Goal: Task Accomplishment & Management: Complete application form

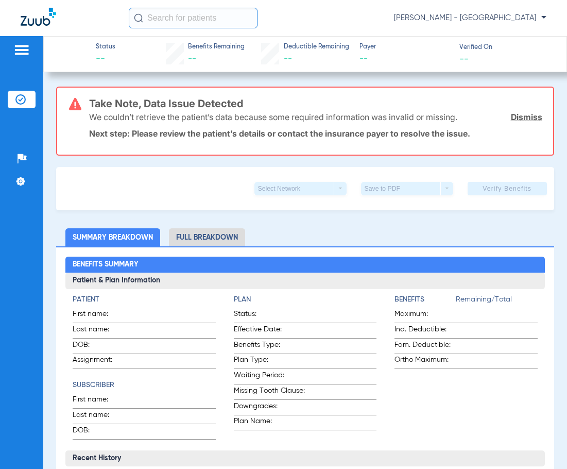
drag, startPoint x: 185, startPoint y: 15, endPoint x: 179, endPoint y: 29, distance: 15.5
click at [181, 31] on div "[PERSON_NAME] - [GEOGRAPHIC_DATA]" at bounding box center [283, 18] width 567 height 36
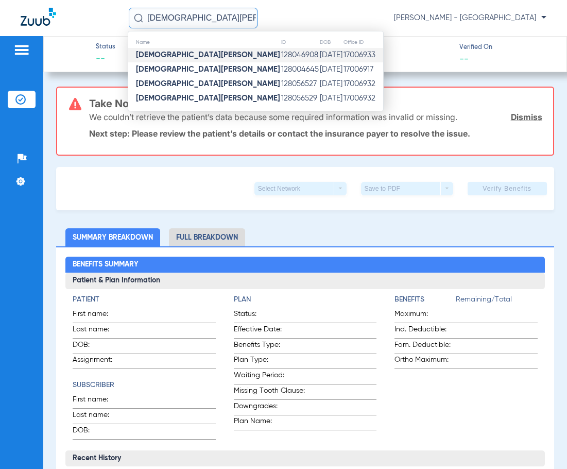
type input "[DEMOGRAPHIC_DATA][PERSON_NAME]"
click at [281, 55] on td "128046908" at bounding box center [300, 55] width 39 height 14
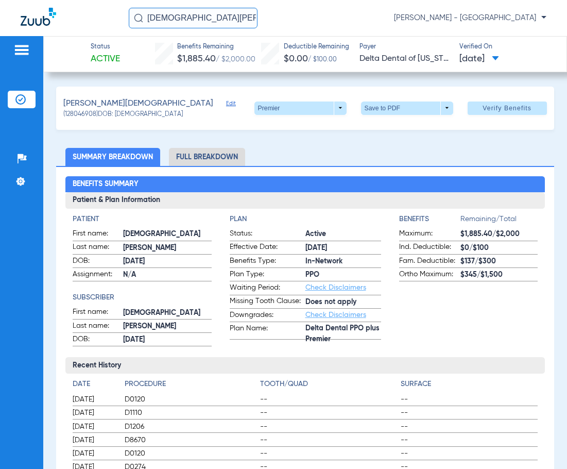
drag, startPoint x: 162, startPoint y: 14, endPoint x: 77, endPoint y: 14, distance: 84.5
click at [82, 14] on div "[PERSON_NAME] [PERSON_NAME] - [GEOGRAPHIC_DATA]" at bounding box center [283, 18] width 567 height 36
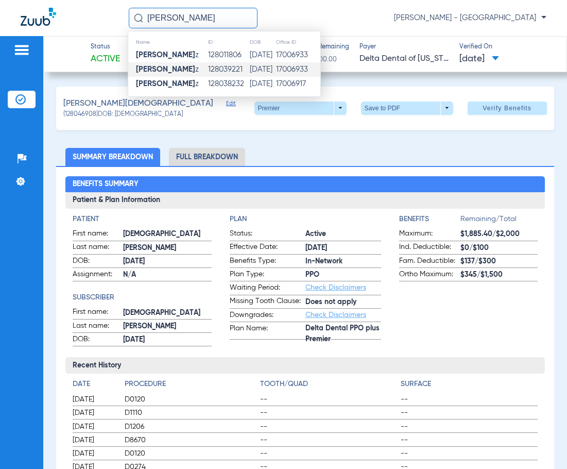
type input "[PERSON_NAME]"
click at [249, 71] on td "[DATE]" at bounding box center [262, 69] width 26 height 14
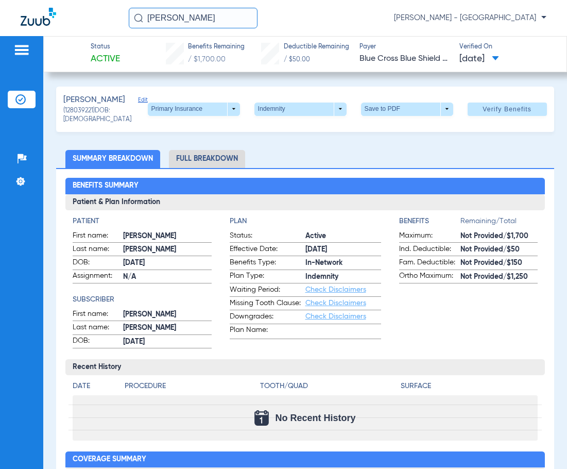
click at [232, 111] on div "Primary Insurance arrow_drop_down Indemnity arrow_drop_down Save to PDF arrow_d…" at bounding box center [347, 108] width 399 height 13
click at [229, 116] on span at bounding box center [194, 108] width 92 height 13
click at [206, 152] on span "Secondary Insurance" at bounding box center [183, 155] width 68 height 7
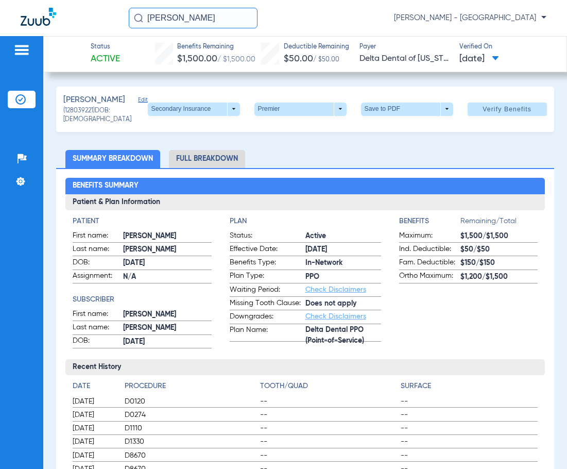
drag, startPoint x: 239, startPoint y: 20, endPoint x: 37, endPoint y: 20, distance: 201.9
click at [57, 20] on div "[PERSON_NAME] [PERSON_NAME] - [GEOGRAPHIC_DATA]" at bounding box center [283, 18] width 567 height 36
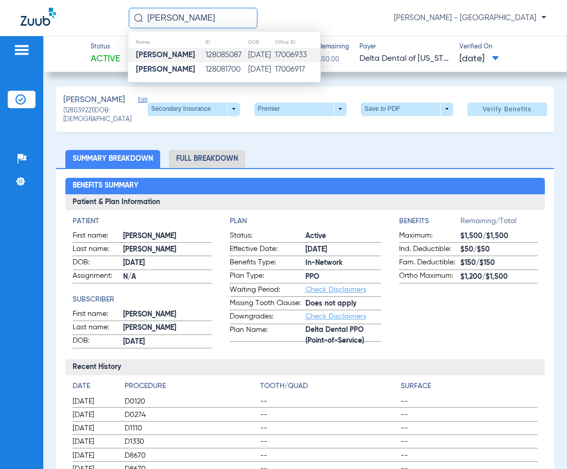
type input "[PERSON_NAME]"
click at [205, 57] on td "128085087" at bounding box center [226, 55] width 42 height 14
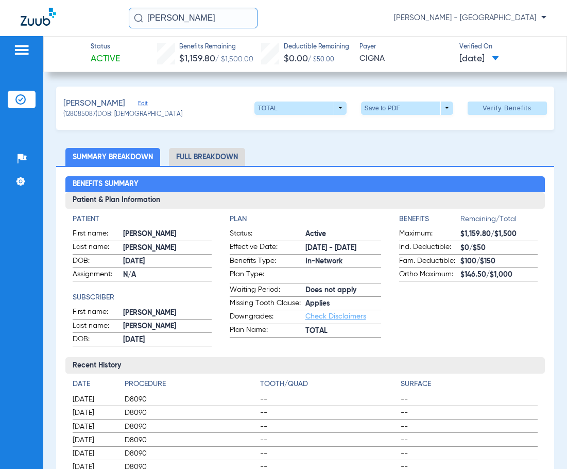
drag, startPoint x: 237, startPoint y: 21, endPoint x: 50, endPoint y: 30, distance: 187.2
click at [50, 30] on div "[PERSON_NAME] [PERSON_NAME] - [GEOGRAPHIC_DATA]" at bounding box center [283, 18] width 567 height 36
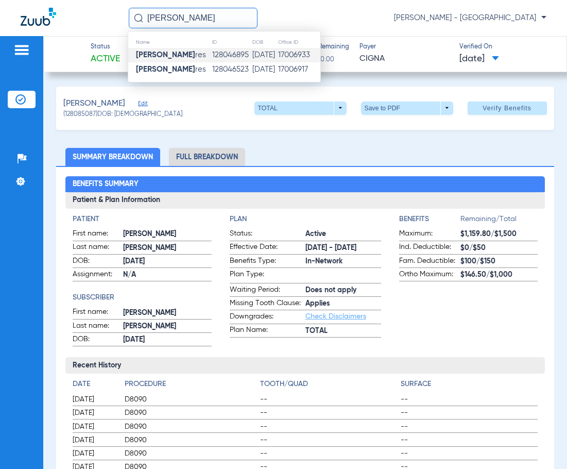
type input "[PERSON_NAME]"
click at [170, 59] on strong "[PERSON_NAME]" at bounding box center [165, 55] width 59 height 8
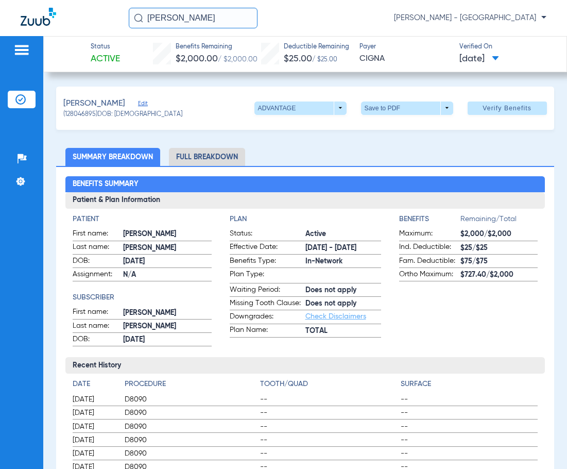
drag, startPoint x: 208, startPoint y: 14, endPoint x: 1, endPoint y: 38, distance: 207.8
click at [1, 38] on app-portal-wrapper "[PERSON_NAME] [PERSON_NAME] - South Tucson Patients Insurance Verification Setu…" at bounding box center [283, 252] width 567 height 505
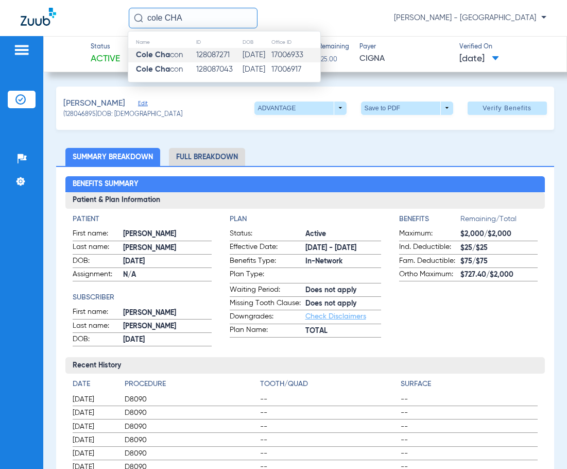
type input "cole CHA"
click at [149, 58] on strong "Cole Cha" at bounding box center [153, 55] width 34 height 8
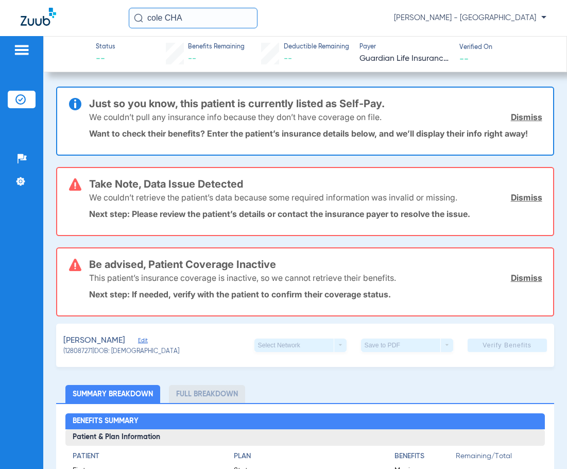
click at [513, 192] on div "We couldn’t retrieve the patient’s data because some required information was i…" at bounding box center [315, 197] width 453 height 27
click at [515, 196] on link "Dismiss" at bounding box center [526, 197] width 31 height 10
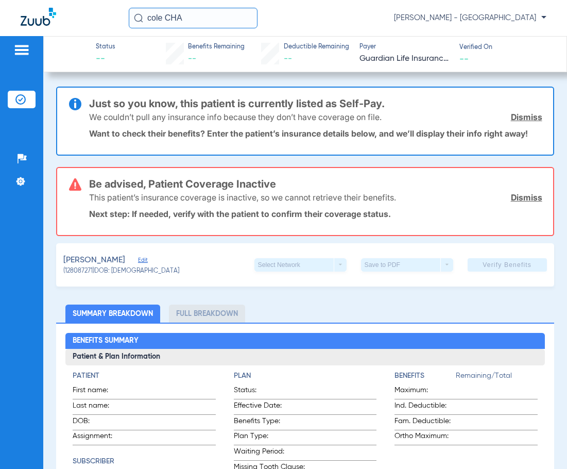
click at [524, 119] on link "Dismiss" at bounding box center [526, 117] width 31 height 10
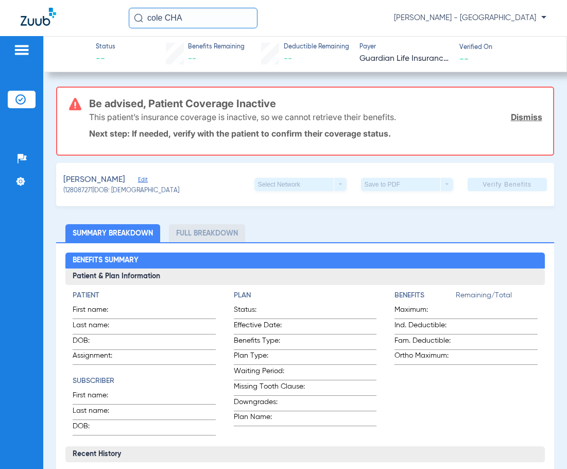
drag, startPoint x: 185, startPoint y: 24, endPoint x: 2, endPoint y: 25, distance: 183.8
click at [2, 25] on div "cole CHA [PERSON_NAME] - [GEOGRAPHIC_DATA]" at bounding box center [283, 18] width 567 height 36
type input "C"
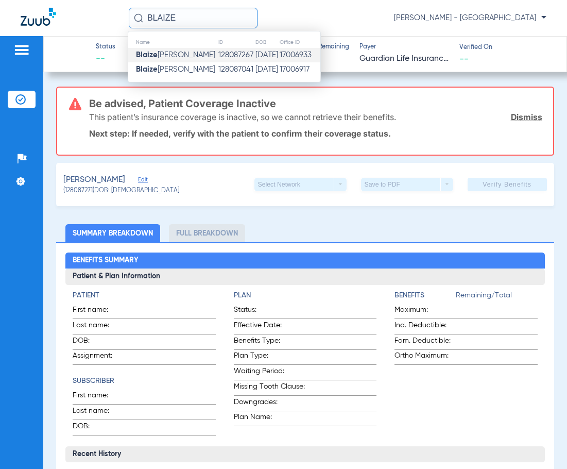
type input "BLAIZE"
click at [189, 57] on td "[PERSON_NAME]" at bounding box center [173, 55] width 90 height 14
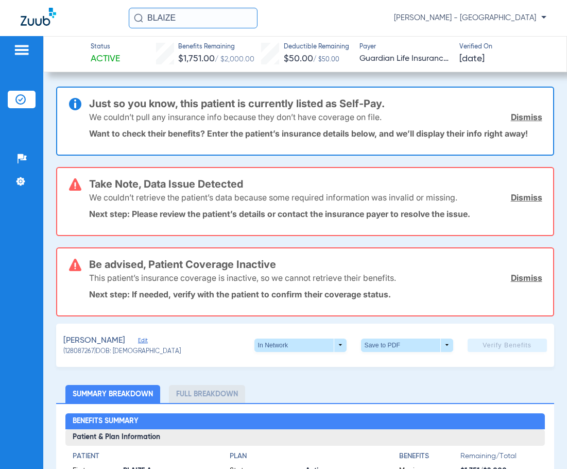
click at [531, 119] on link "Dismiss" at bounding box center [526, 117] width 31 height 10
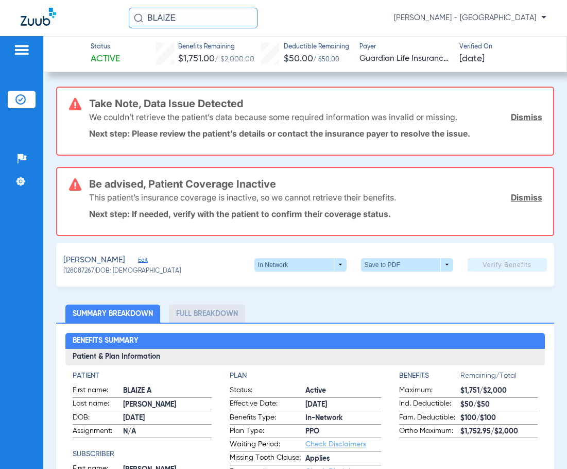
click at [511, 117] on link "Dismiss" at bounding box center [526, 117] width 31 height 10
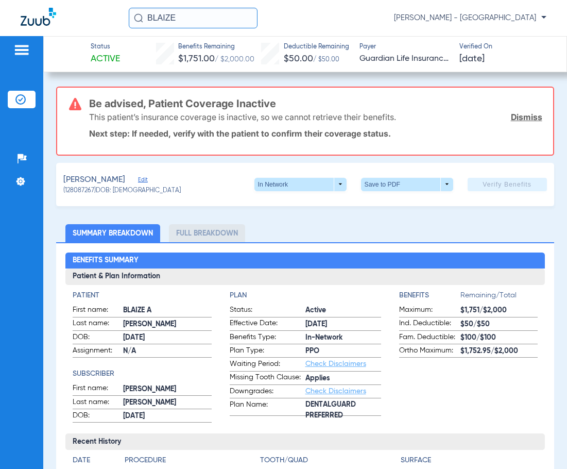
click at [143, 176] on span "Edit" at bounding box center [142, 181] width 9 height 10
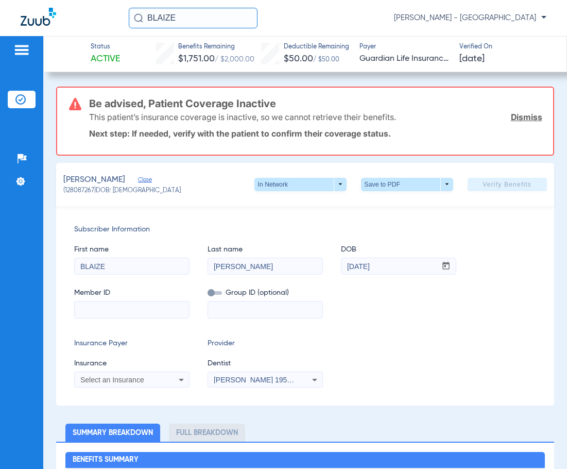
drag, startPoint x: 75, startPoint y: 22, endPoint x: -4, endPoint y: 21, distance: 79.3
click at [0, 21] on html "BLAIZE [PERSON_NAME] - South Tucson Patients Insurance Verification Setup Help …" at bounding box center [283, 234] width 567 height 469
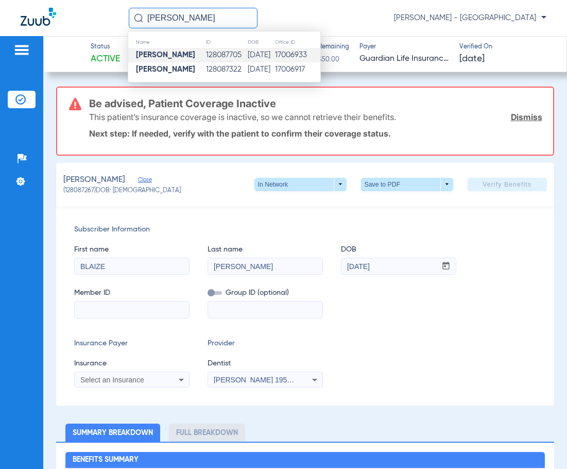
type input "[PERSON_NAME]"
click at [220, 55] on td "128087705" at bounding box center [226, 55] width 42 height 14
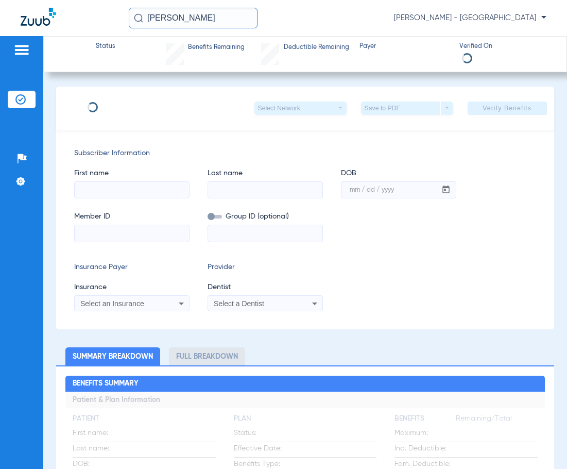
type input "[PERSON_NAME]"
type input "Dimas"
type input "[DATE]"
type input "U37458801"
type input "3342685"
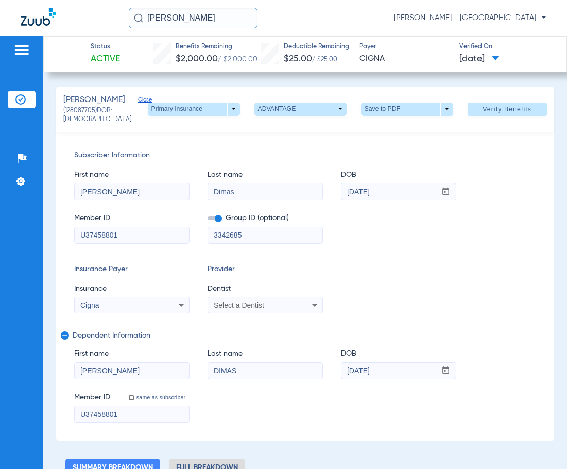
click at [138, 97] on span "Close" at bounding box center [142, 101] width 9 height 10
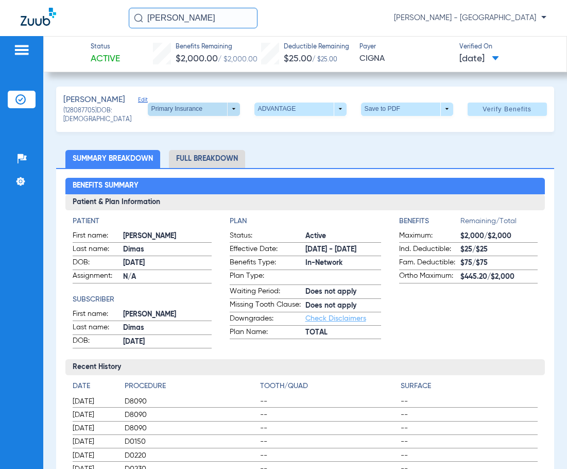
click at [229, 108] on span at bounding box center [194, 108] width 92 height 13
click at [202, 148] on span "Secondary Insurance" at bounding box center [183, 149] width 68 height 7
drag, startPoint x: 40, startPoint y: 19, endPoint x: 12, endPoint y: 20, distance: 27.3
click at [33, 19] on div "[PERSON_NAME] [PERSON_NAME] - [GEOGRAPHIC_DATA]" at bounding box center [283, 18] width 567 height 36
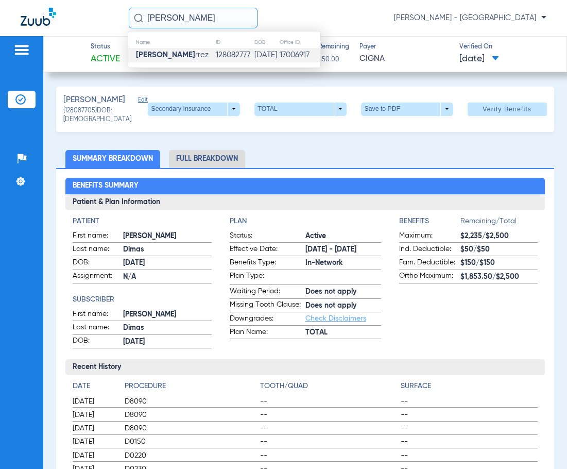
type input "[PERSON_NAME]"
click at [190, 50] on td "[PERSON_NAME] rrez" at bounding box center [171, 55] width 87 height 14
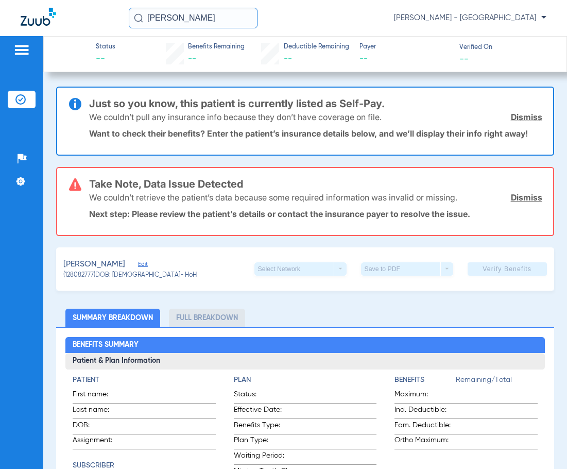
click at [138, 262] on span "Edit" at bounding box center [142, 266] width 9 height 10
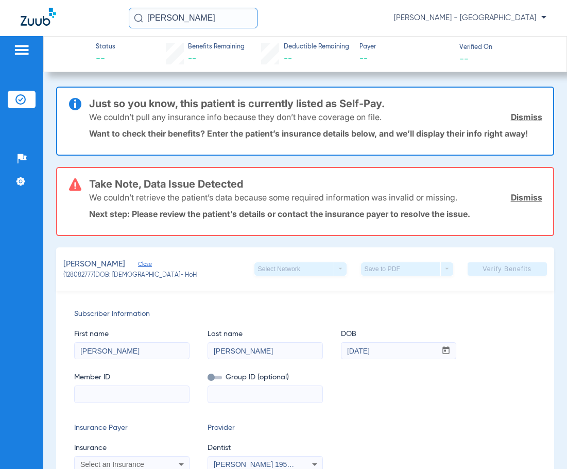
click at [524, 123] on div "We couldn’t pull any insurance info because they don’t have coverage on file. D…" at bounding box center [315, 117] width 453 height 27
click at [526, 117] on link "Dismiss" at bounding box center [526, 117] width 31 height 10
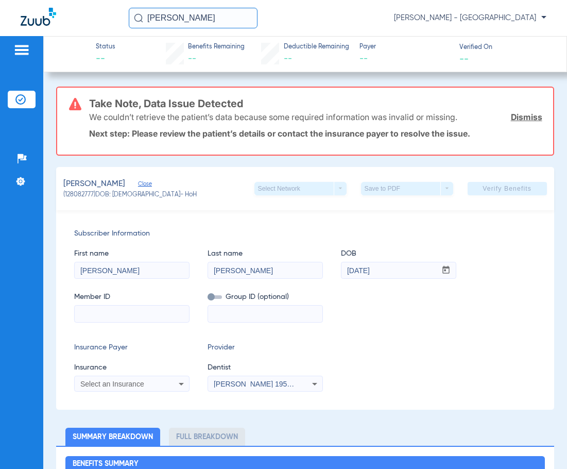
click at [526, 117] on link "Dismiss" at bounding box center [526, 117] width 31 height 10
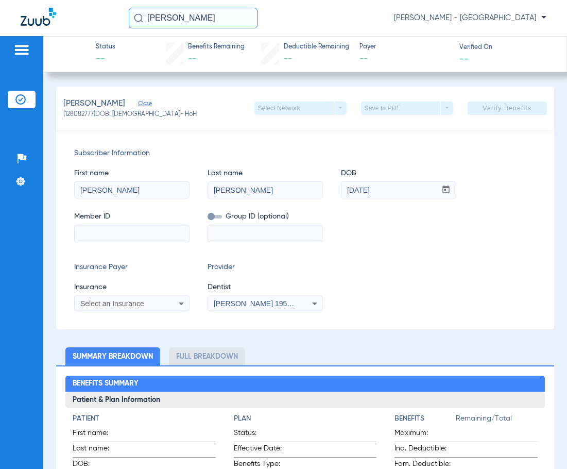
click at [148, 225] on input at bounding box center [132, 233] width 114 height 16
type input "8031426436"
click at [111, 298] on div "Select an Insurance" at bounding box center [132, 303] width 114 height 12
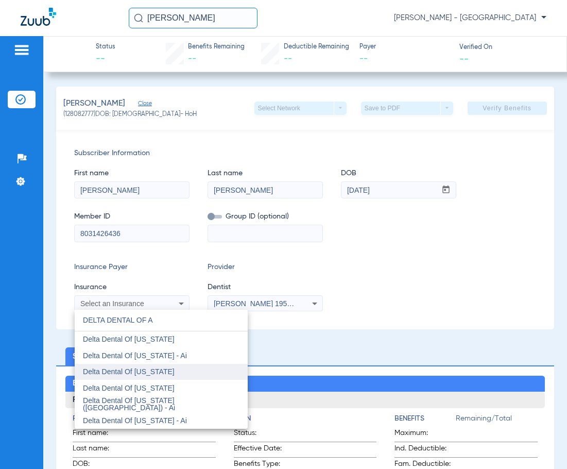
type input "DELTA DENTAL OF A"
click at [162, 371] on mat-option "Delta Dental Of [US_STATE]" at bounding box center [161, 372] width 173 height 16
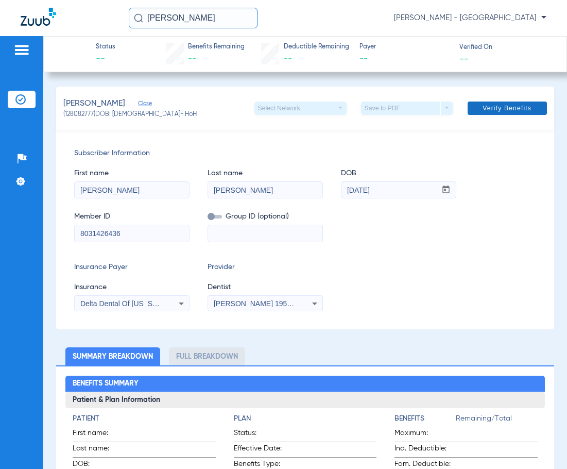
click at [488, 113] on span at bounding box center [507, 108] width 79 height 25
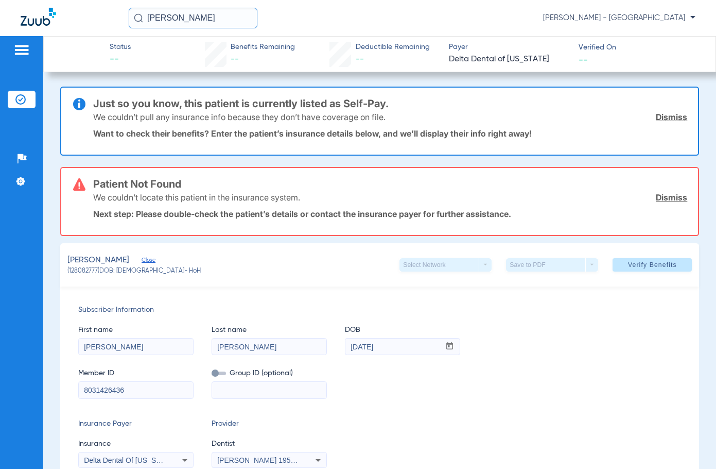
drag, startPoint x: 211, startPoint y: 18, endPoint x: 117, endPoint y: 14, distance: 93.8
click at [127, 16] on div "[PERSON_NAME] [PERSON_NAME] - [GEOGRAPHIC_DATA]" at bounding box center [358, 18] width 716 height 36
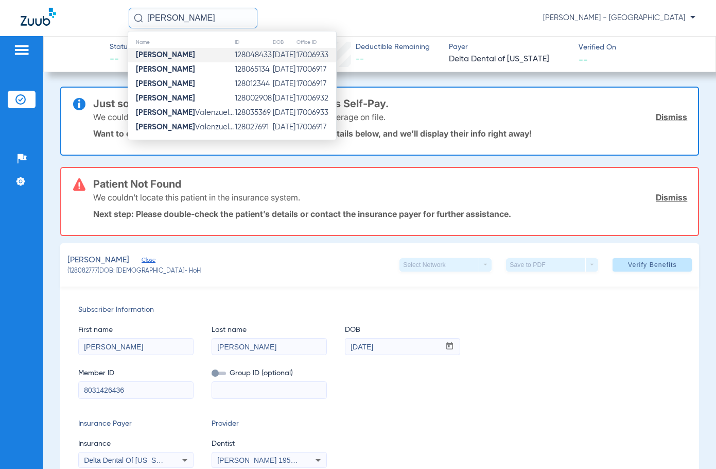
type input "[PERSON_NAME]"
click at [261, 51] on td "128048433" at bounding box center [253, 55] width 38 height 14
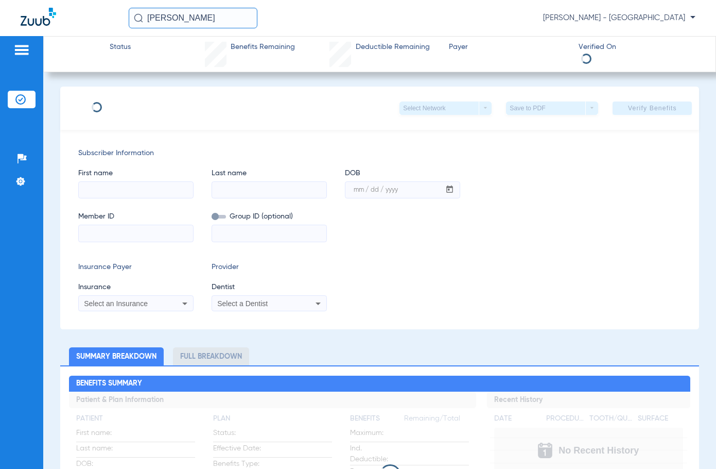
type input "Grace"
type input "[PERSON_NAME]"
type input "[DATE]"
type input "526839995"
type input "0236260"
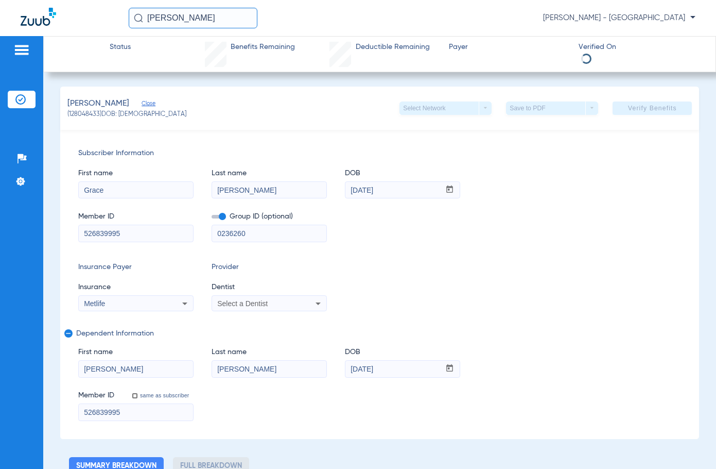
click at [151, 102] on span "Close" at bounding box center [146, 105] width 9 height 10
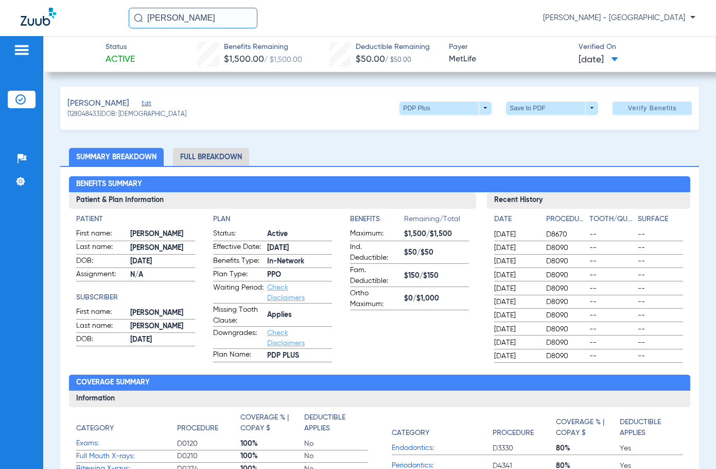
drag, startPoint x: 227, startPoint y: 19, endPoint x: 100, endPoint y: 39, distance: 127.7
click at [101, 39] on app-portal-wrapper "[PERSON_NAME] [PERSON_NAME] - South Tucson Patients Insurance Verification Setu…" at bounding box center [358, 252] width 716 height 505
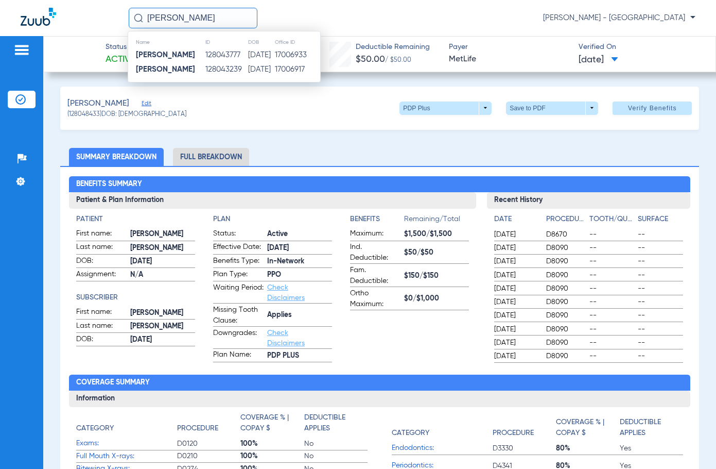
type input "[PERSON_NAME]"
click at [248, 47] on th "DOB" at bounding box center [261, 42] width 27 height 11
click at [248, 53] on td "[DATE]" at bounding box center [261, 55] width 27 height 14
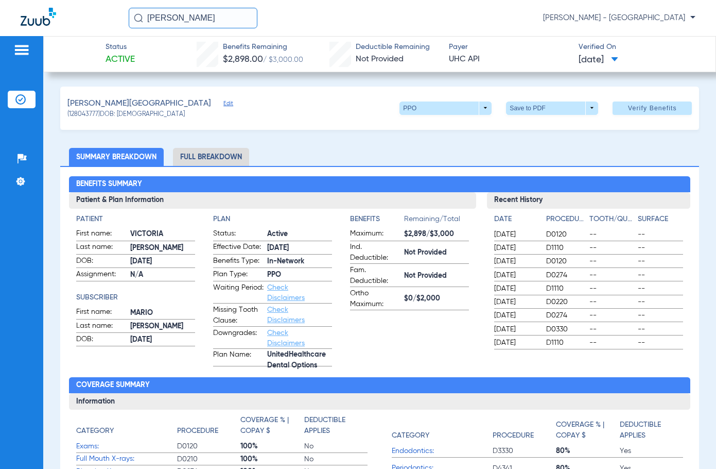
drag, startPoint x: 223, startPoint y: 21, endPoint x: 19, endPoint y: 27, distance: 204.5
click at [46, 27] on div "[PERSON_NAME] [PERSON_NAME] - [GEOGRAPHIC_DATA]" at bounding box center [358, 18] width 716 height 36
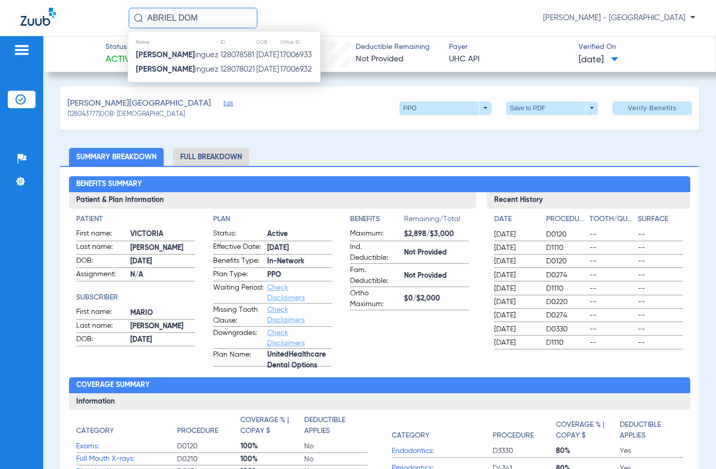
type input "ABRIEL DOM"
click at [223, 57] on td "128078581" at bounding box center [238, 55] width 36 height 14
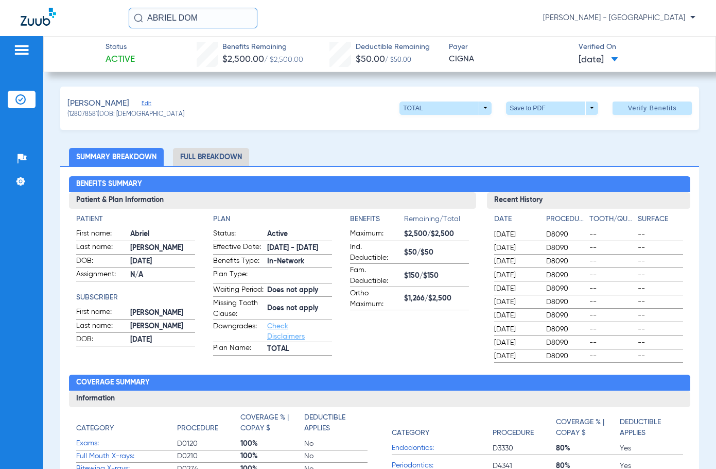
drag, startPoint x: 233, startPoint y: 23, endPoint x: -25, endPoint y: 16, distance: 257.6
click at [0, 16] on html "[PERSON_NAME] [PERSON_NAME] - South Tucson Patients Insurance Verification Setu…" at bounding box center [358, 234] width 716 height 469
type input "\"
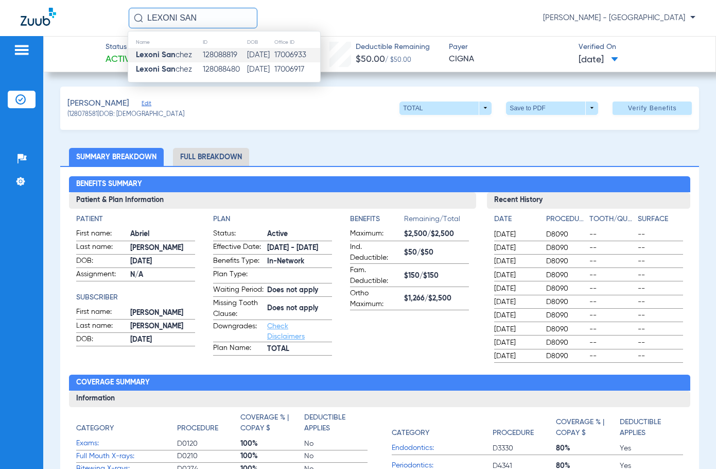
type input "LEXONI SAN"
click at [212, 50] on td "128088819" at bounding box center [224, 55] width 44 height 14
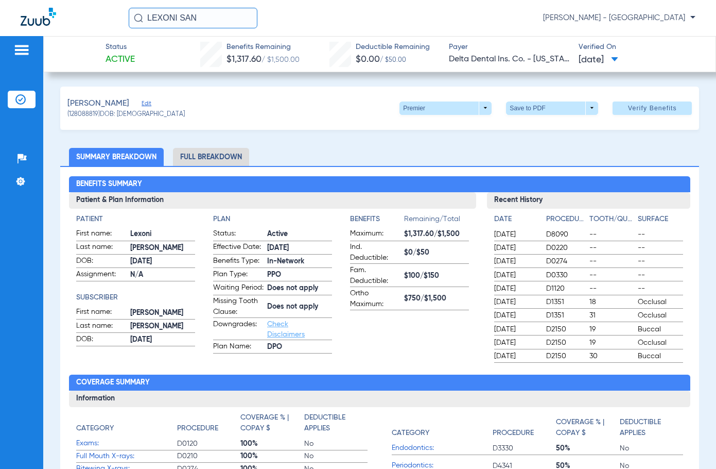
drag, startPoint x: 225, startPoint y: 21, endPoint x: -9, endPoint y: 18, distance: 233.8
click at [0, 18] on html "LEXONI SAN [PERSON_NAME] - South Tucson Patients Insurance Verification Setup H…" at bounding box center [358, 234] width 716 height 469
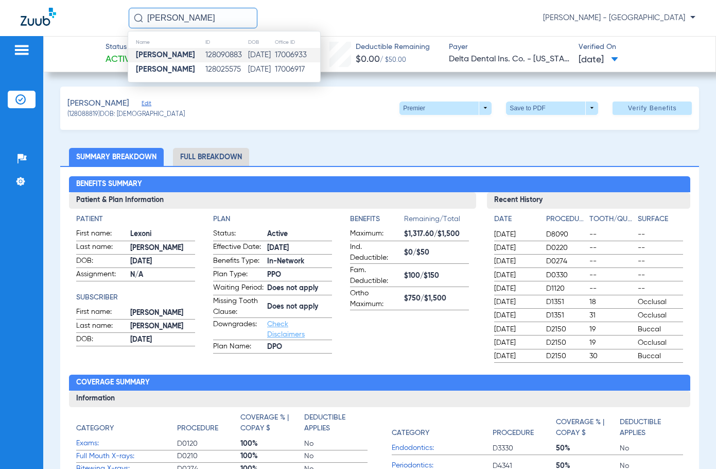
type input "[PERSON_NAME]"
click at [192, 50] on td "[PERSON_NAME]" at bounding box center [166, 55] width 77 height 14
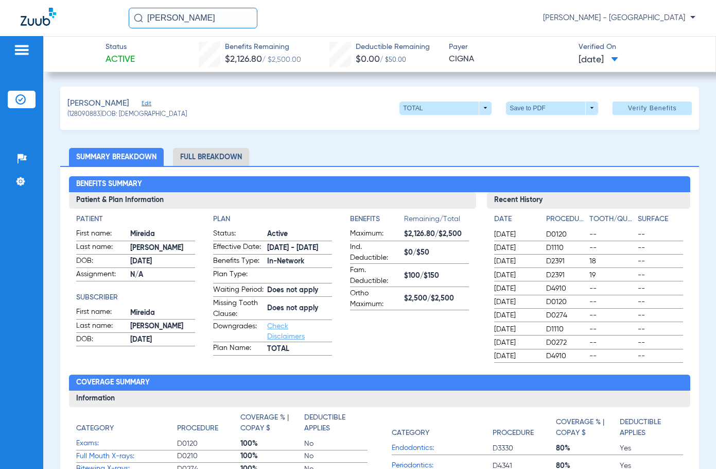
drag, startPoint x: 238, startPoint y: 14, endPoint x: 19, endPoint y: 14, distance: 219.4
click at [30, 14] on div "[PERSON_NAME] [PERSON_NAME] - [GEOGRAPHIC_DATA]" at bounding box center [358, 18] width 716 height 36
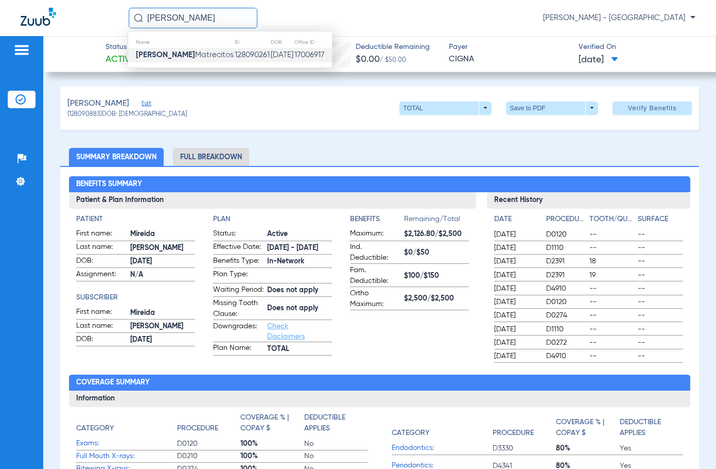
type input "[PERSON_NAME]"
click at [175, 58] on span "F [PERSON_NAME] Matrecitos" at bounding box center [185, 55] width 98 height 8
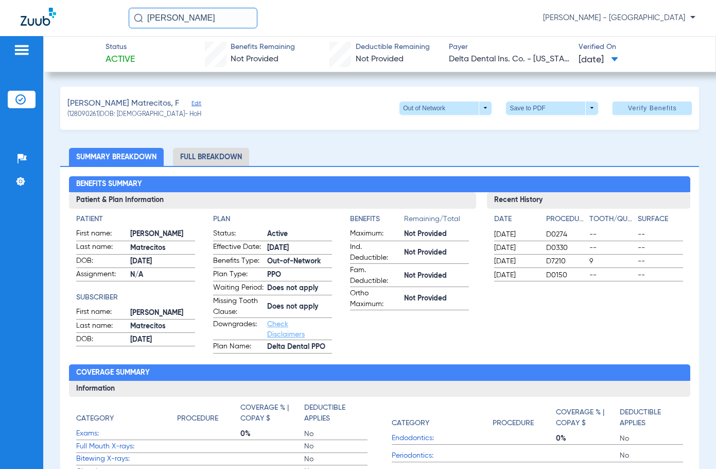
drag, startPoint x: 200, startPoint y: 20, endPoint x: 5, endPoint y: 29, distance: 195.9
click at [30, 25] on div "[PERSON_NAME] [PERSON_NAME] - [GEOGRAPHIC_DATA]" at bounding box center [358, 18] width 716 height 36
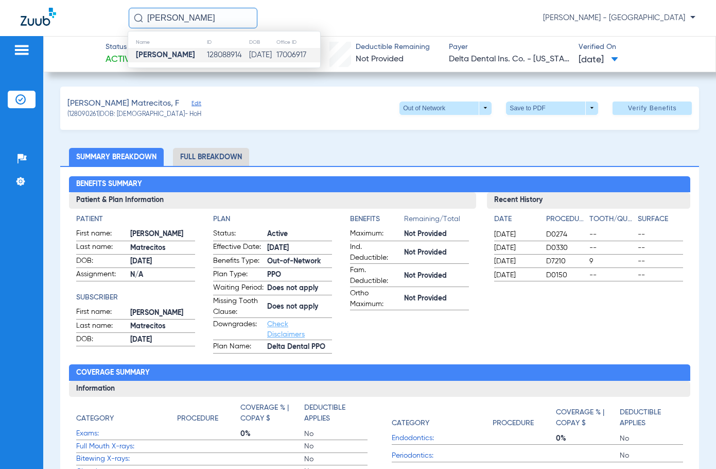
type input "[PERSON_NAME]"
click at [163, 56] on strong "[PERSON_NAME]" at bounding box center [165, 55] width 59 height 8
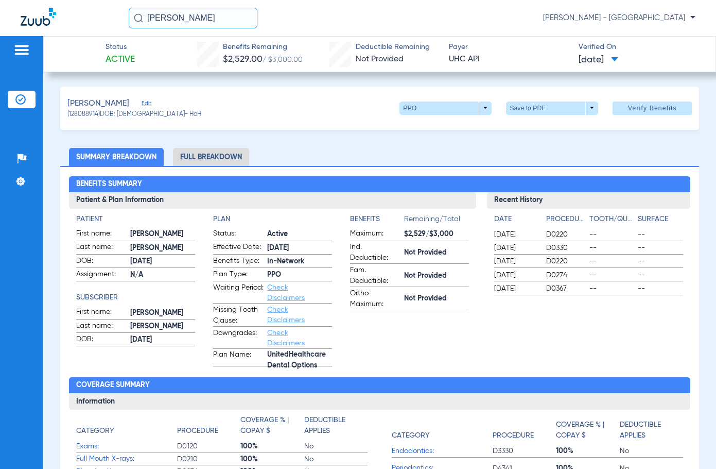
drag, startPoint x: 233, startPoint y: 18, endPoint x: -133, endPoint y: 16, distance: 366.1
click at [0, 16] on html "[PERSON_NAME] [PERSON_NAME] - South Tucson Patients Insurance Verification Setu…" at bounding box center [358, 234] width 716 height 469
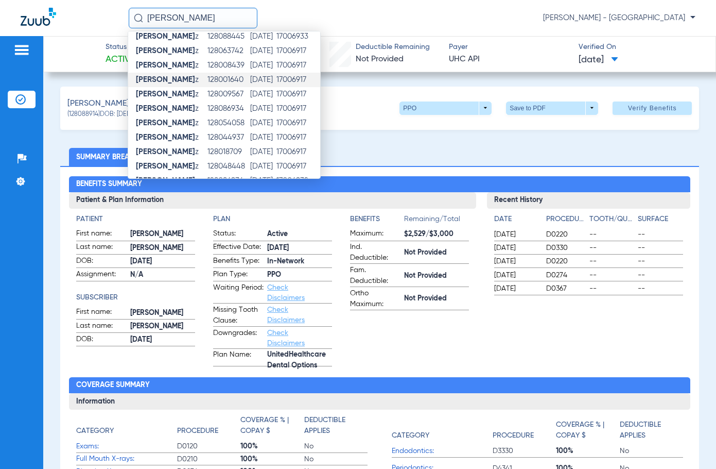
scroll to position [48, 0]
click at [256, 94] on td "[DATE]" at bounding box center [263, 94] width 26 height 14
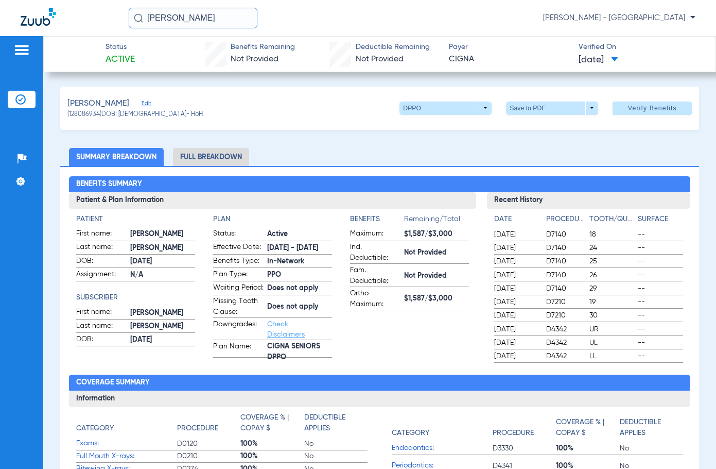
drag, startPoint x: 259, startPoint y: 13, endPoint x: 145, endPoint y: 24, distance: 114.8
click at [145, 24] on div "[PERSON_NAME] [PERSON_NAME] - [GEOGRAPHIC_DATA]" at bounding box center [412, 18] width 567 height 21
click at [237, 23] on input "[PERSON_NAME]" at bounding box center [193, 18] width 129 height 21
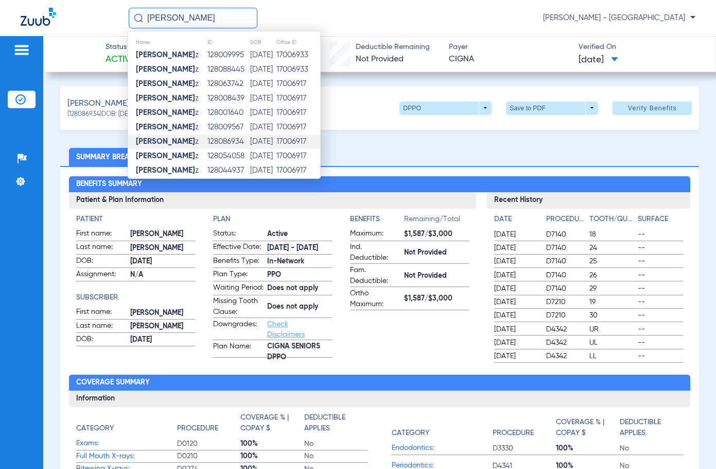
click at [243, 19] on input "[PERSON_NAME]" at bounding box center [193, 18] width 129 height 21
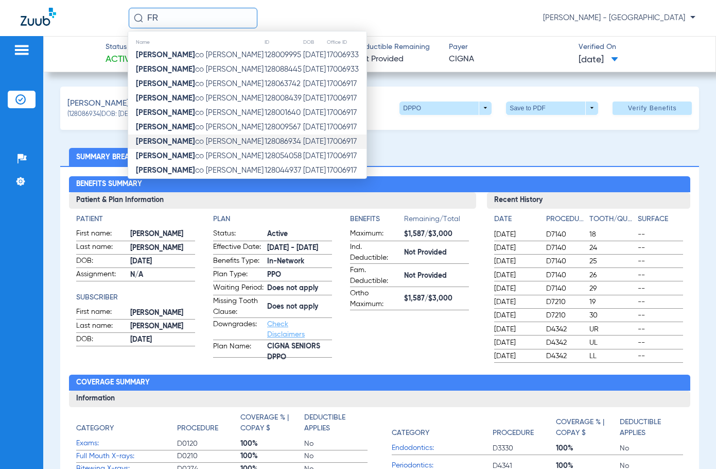
type input "F"
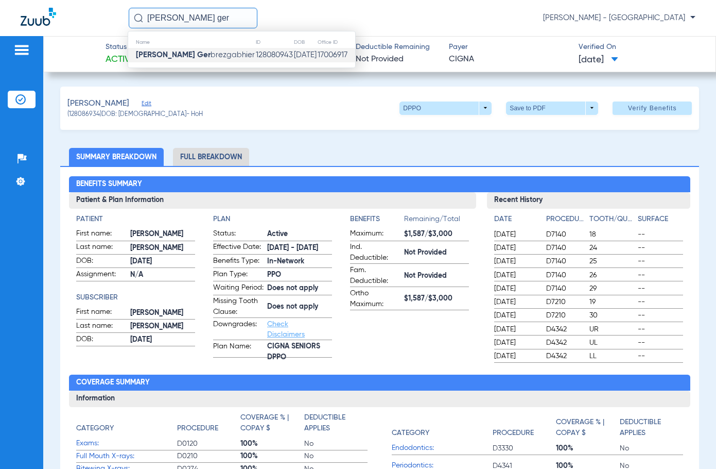
type input "[PERSON_NAME] ger"
click at [255, 54] on td "128080943" at bounding box center [274, 55] width 38 height 14
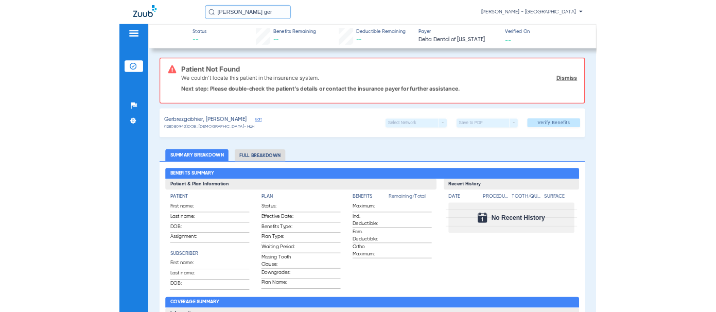
scroll to position [51, 0]
